Goal: Information Seeking & Learning: Check status

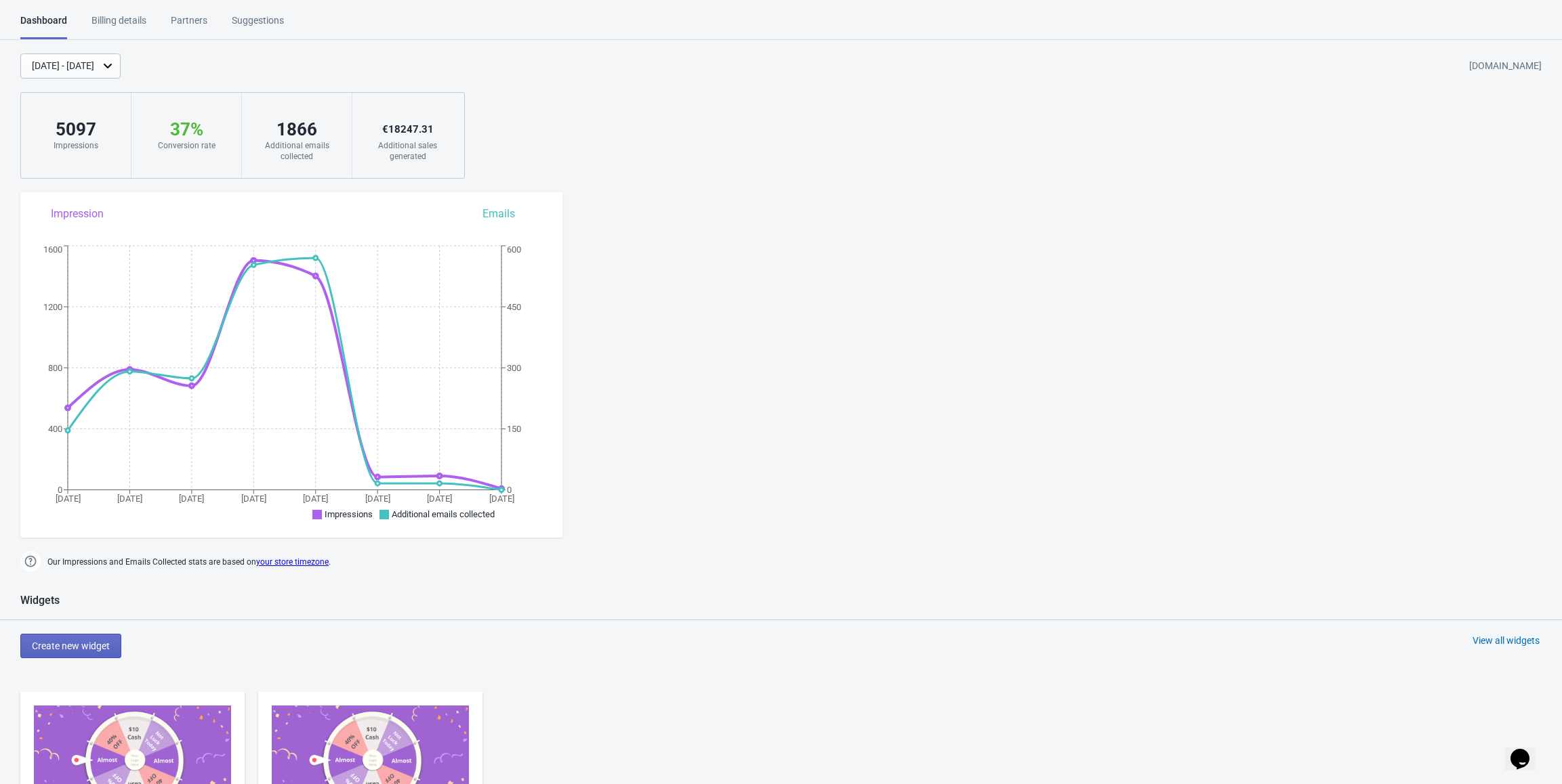
click at [92, 58] on div "[DATE] - [DATE]" at bounding box center [70, 65] width 100 height 25
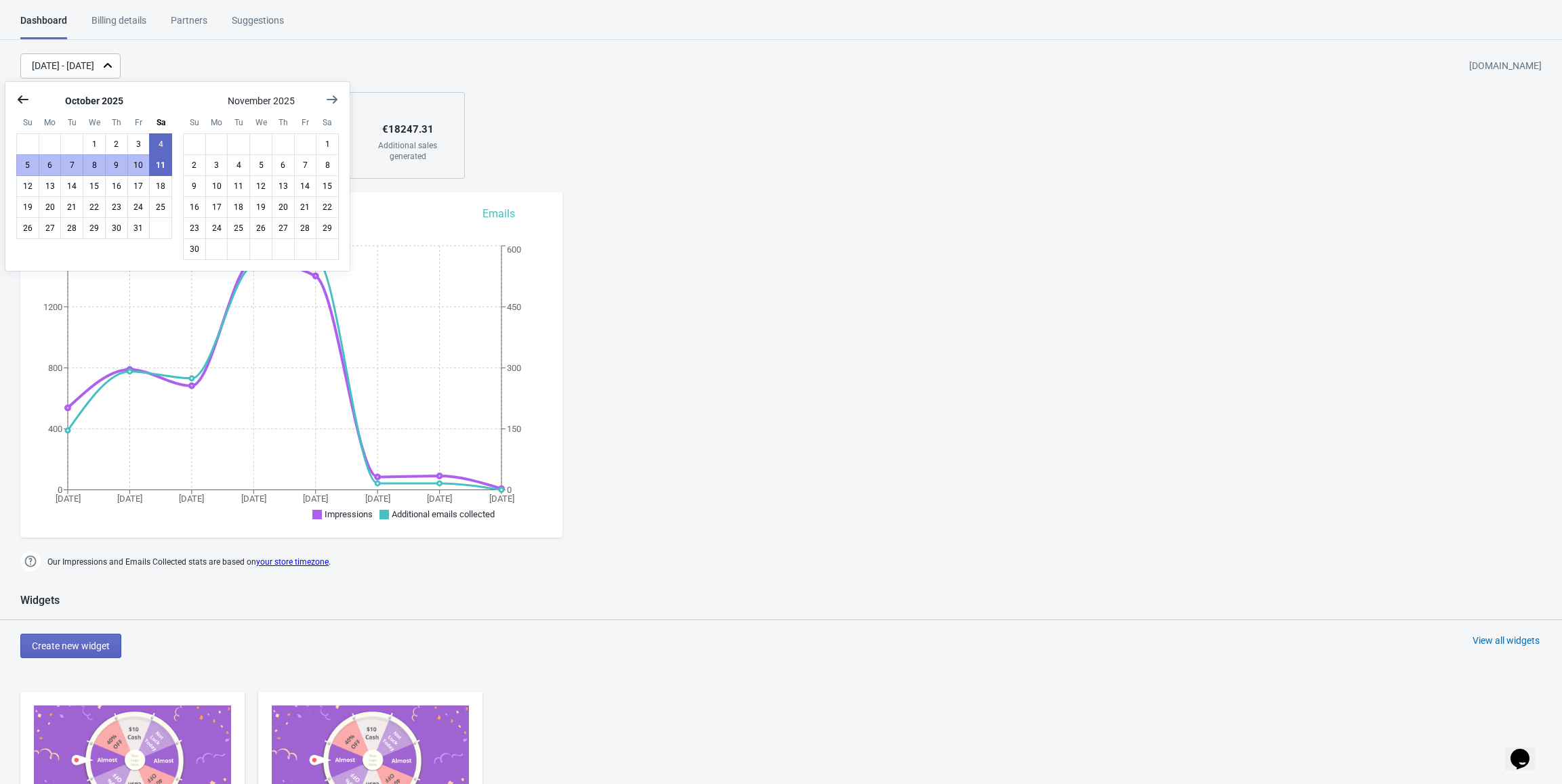
click at [17, 100] on icon "Show previous month, September 2025" at bounding box center [23, 99] width 14 height 14
click at [113, 208] on button "25" at bounding box center [116, 207] width 23 height 22
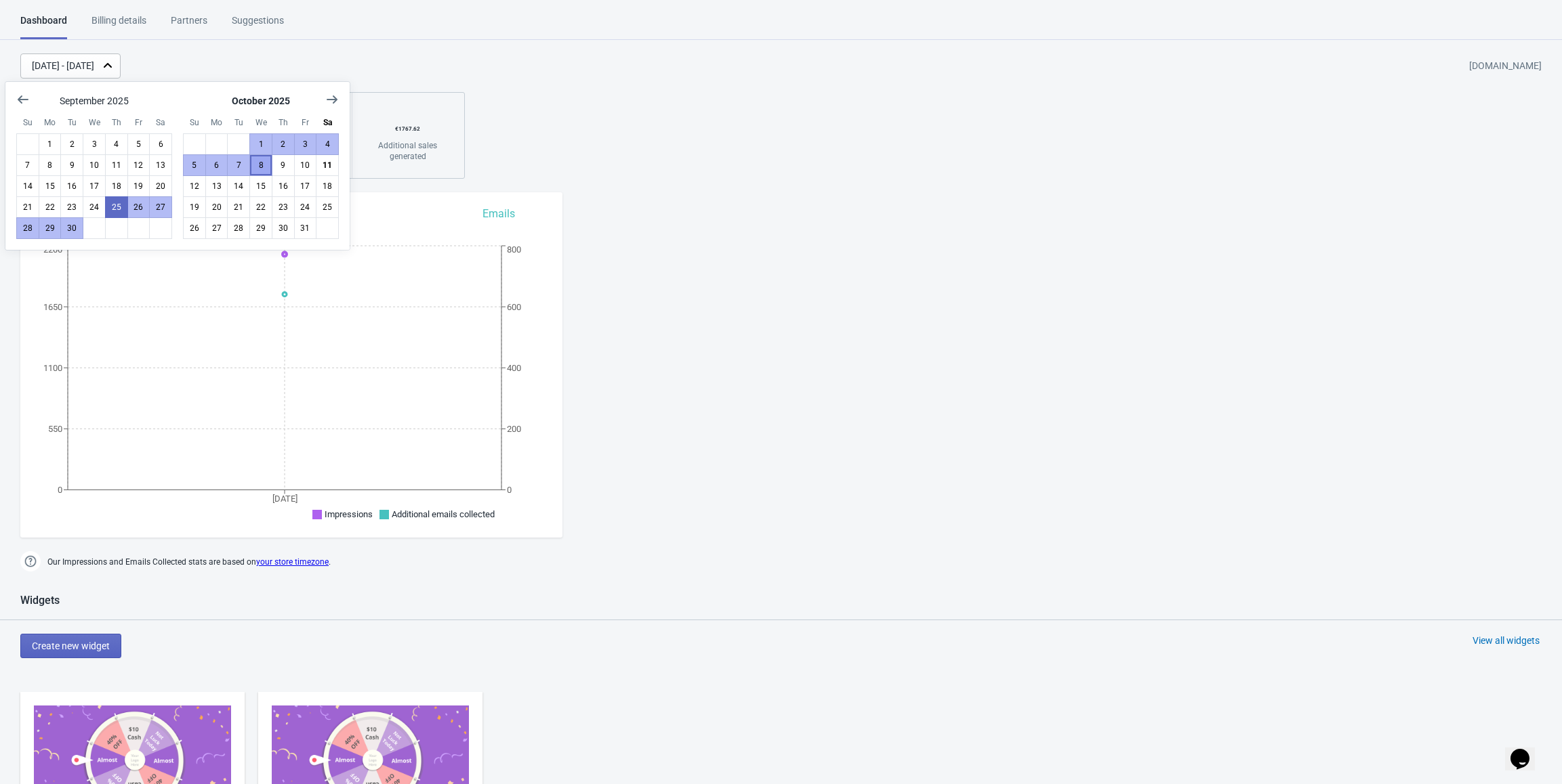
click at [258, 166] on button "8" at bounding box center [260, 165] width 23 height 22
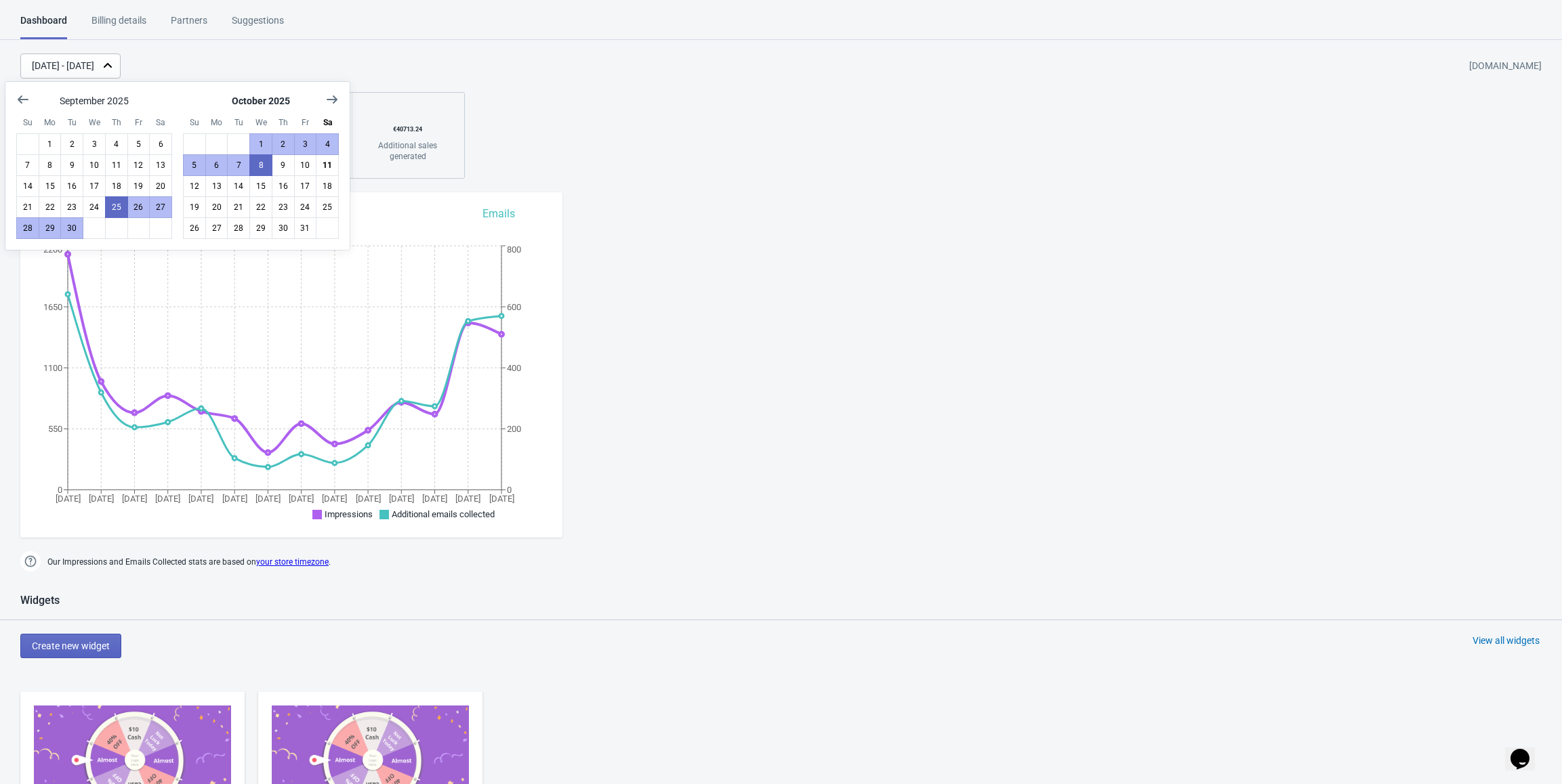
click at [565, 174] on div "[DATE] - [DATE] [DOMAIN_NAME] 12253 Impressions 32 % Your Tada Widget has a con…" at bounding box center [781, 116] width 1562 height 125
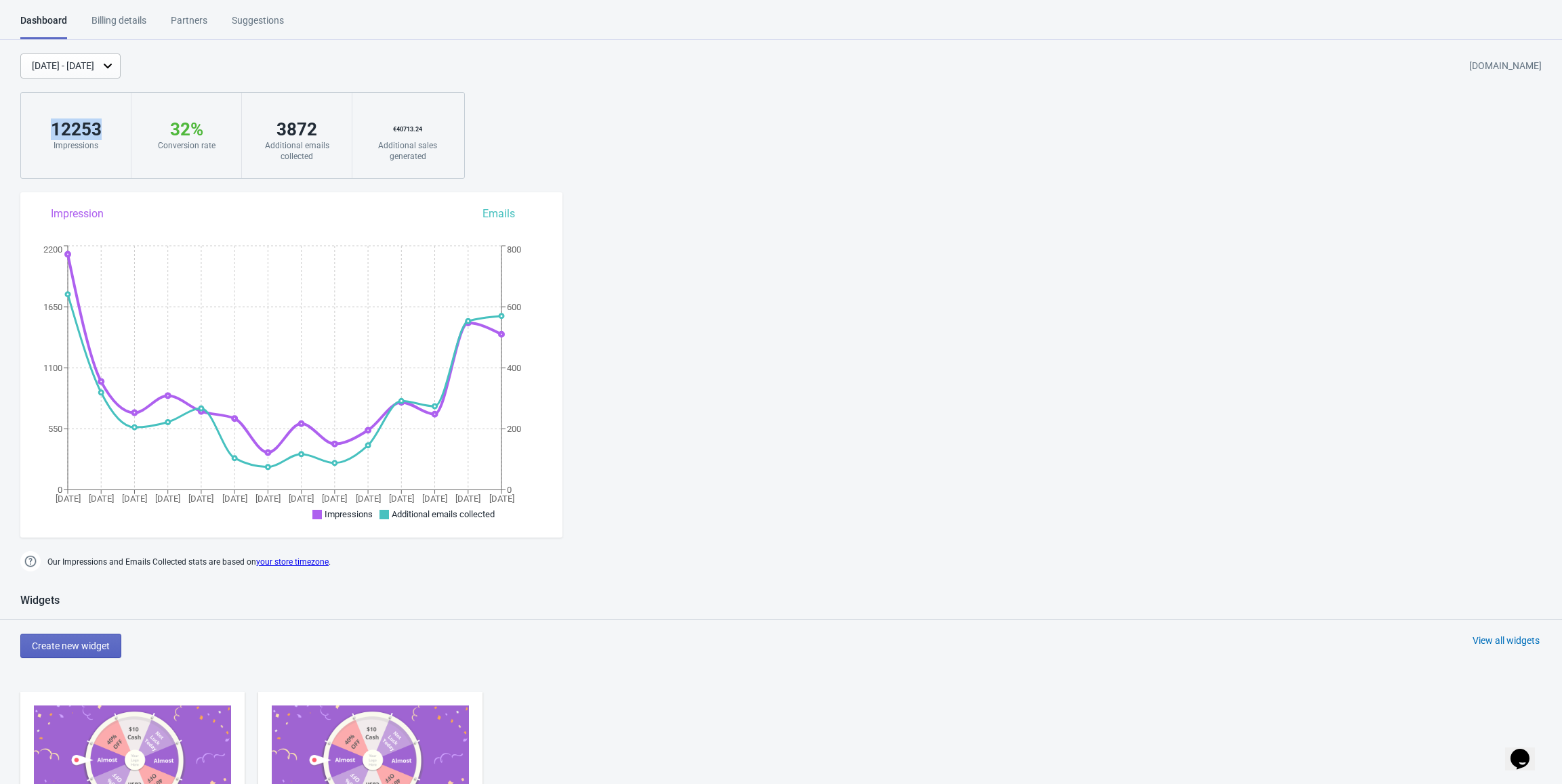
drag, startPoint x: 102, startPoint y: 133, endPoint x: 51, endPoint y: 126, distance: 51.5
click at [51, 126] on div "12253" at bounding box center [76, 129] width 83 height 22
copy div "12253"
drag, startPoint x: 322, startPoint y: 122, endPoint x: 275, endPoint y: 123, distance: 47.0
click at [275, 123] on div "3872" at bounding box center [297, 129] width 83 height 22
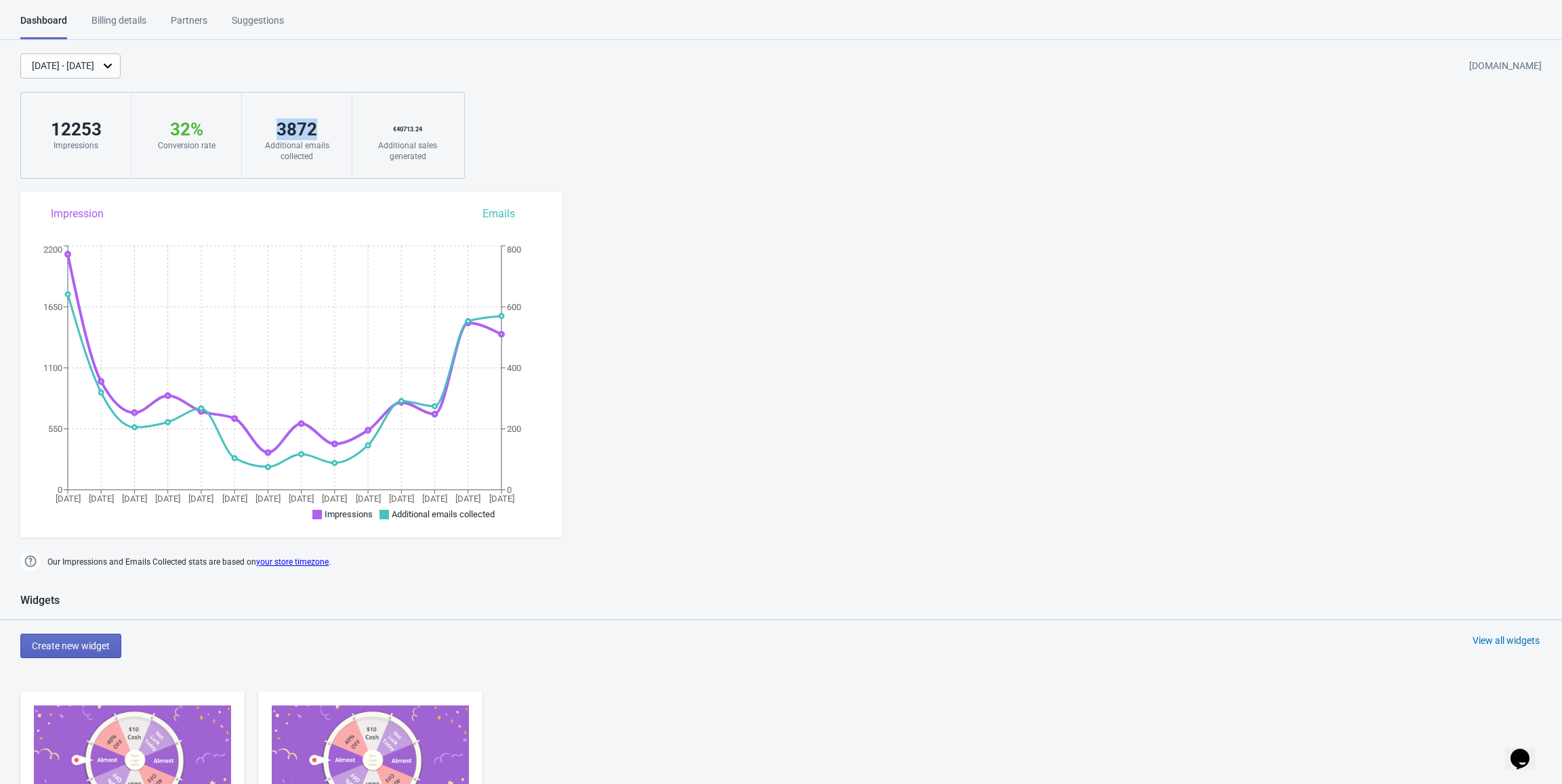
copy div "3872"
drag, startPoint x: 207, startPoint y: 129, endPoint x: 169, endPoint y: 128, distance: 38.0
click at [169, 128] on div "32 %" at bounding box center [186, 129] width 83 height 22
copy div "32 %"
drag, startPoint x: 431, startPoint y: 128, endPoint x: 389, endPoint y: 127, distance: 42.0
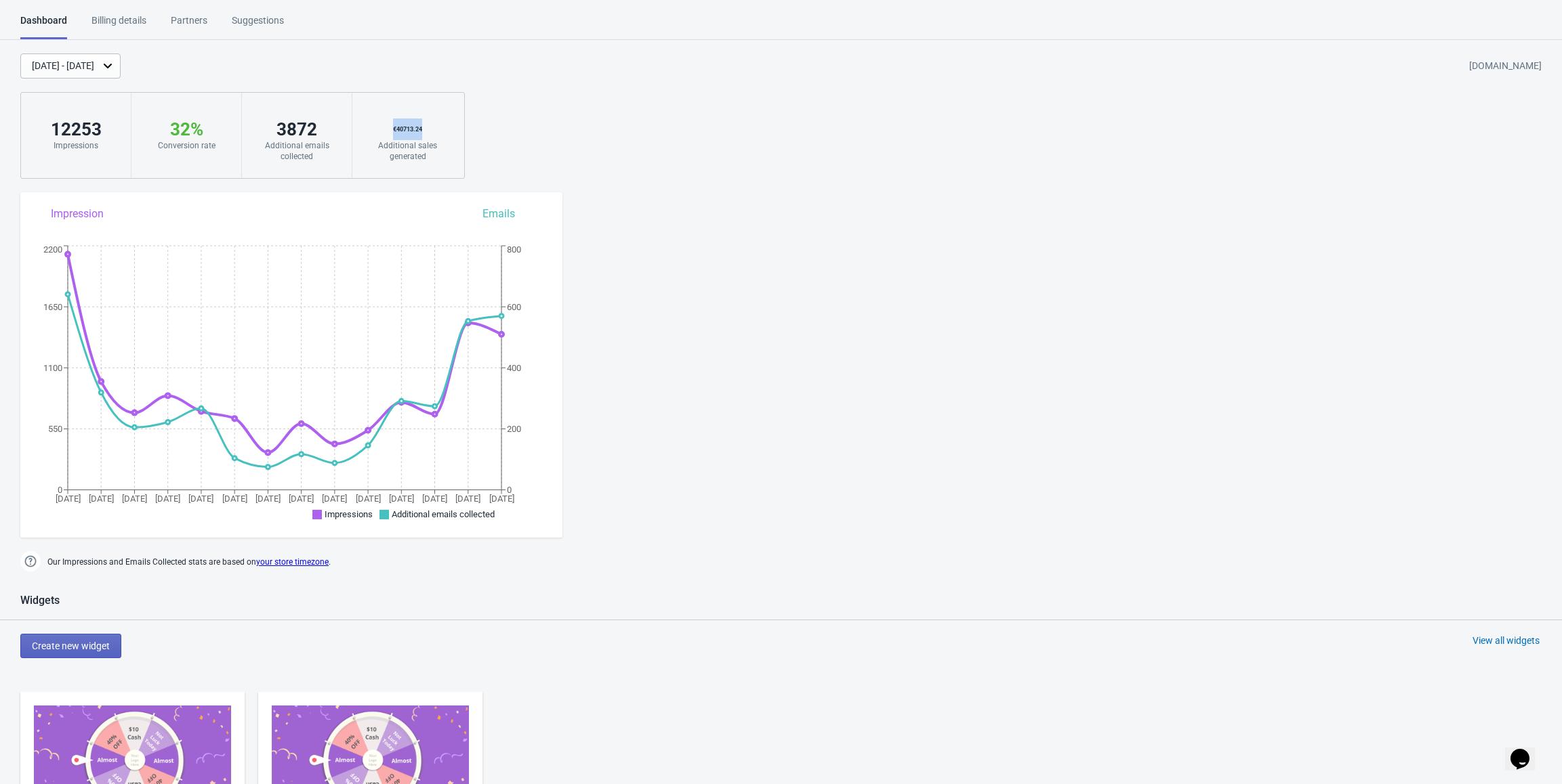
click at [389, 127] on div "€ 40713.24" at bounding box center [407, 129] width 84 height 22
copy div "€ 40713.24"
